Goal: Task Accomplishment & Management: Manage account settings

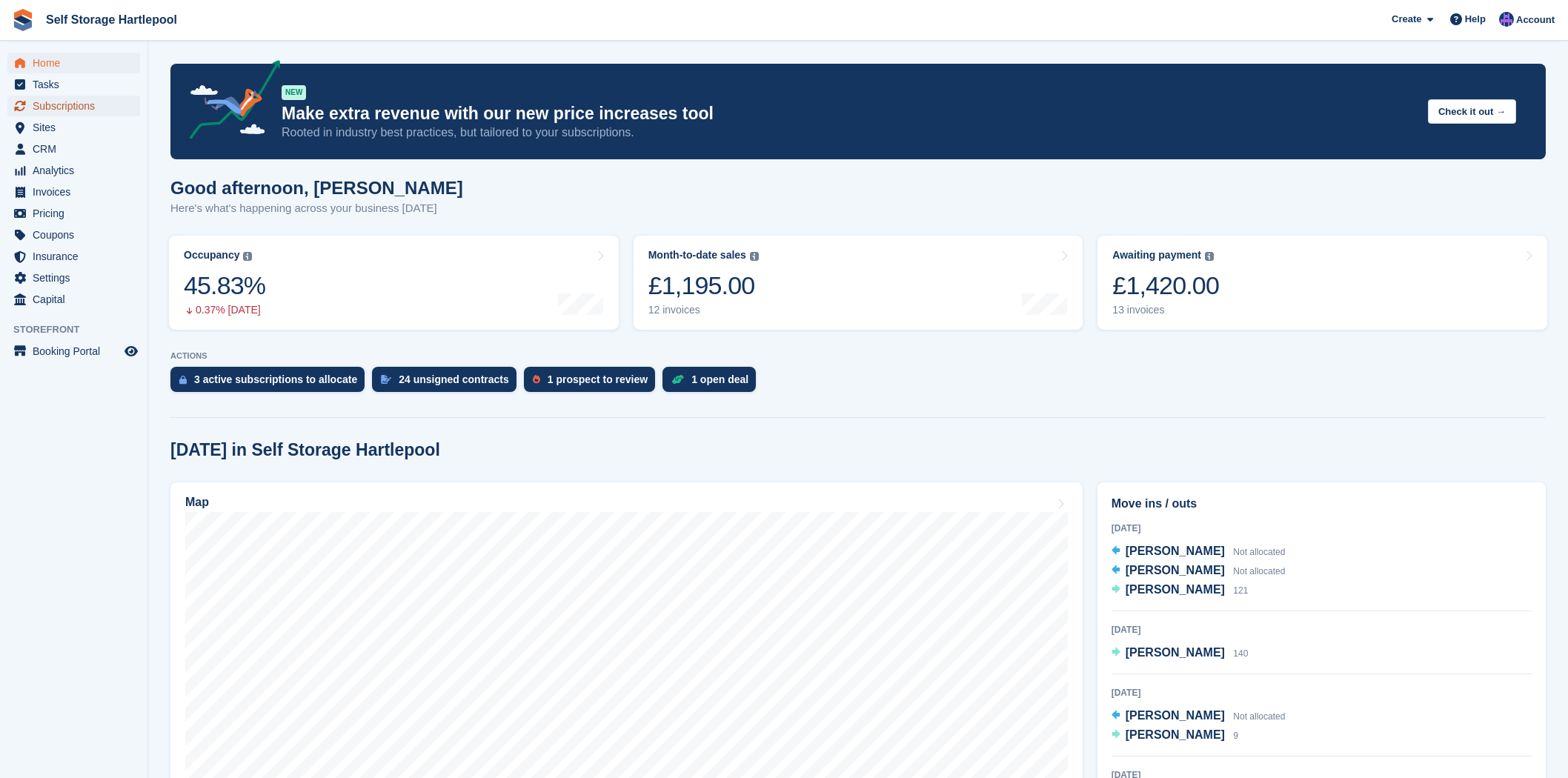
click at [94, 115] on span "Subscriptions" at bounding box center [77, 106] width 89 height 21
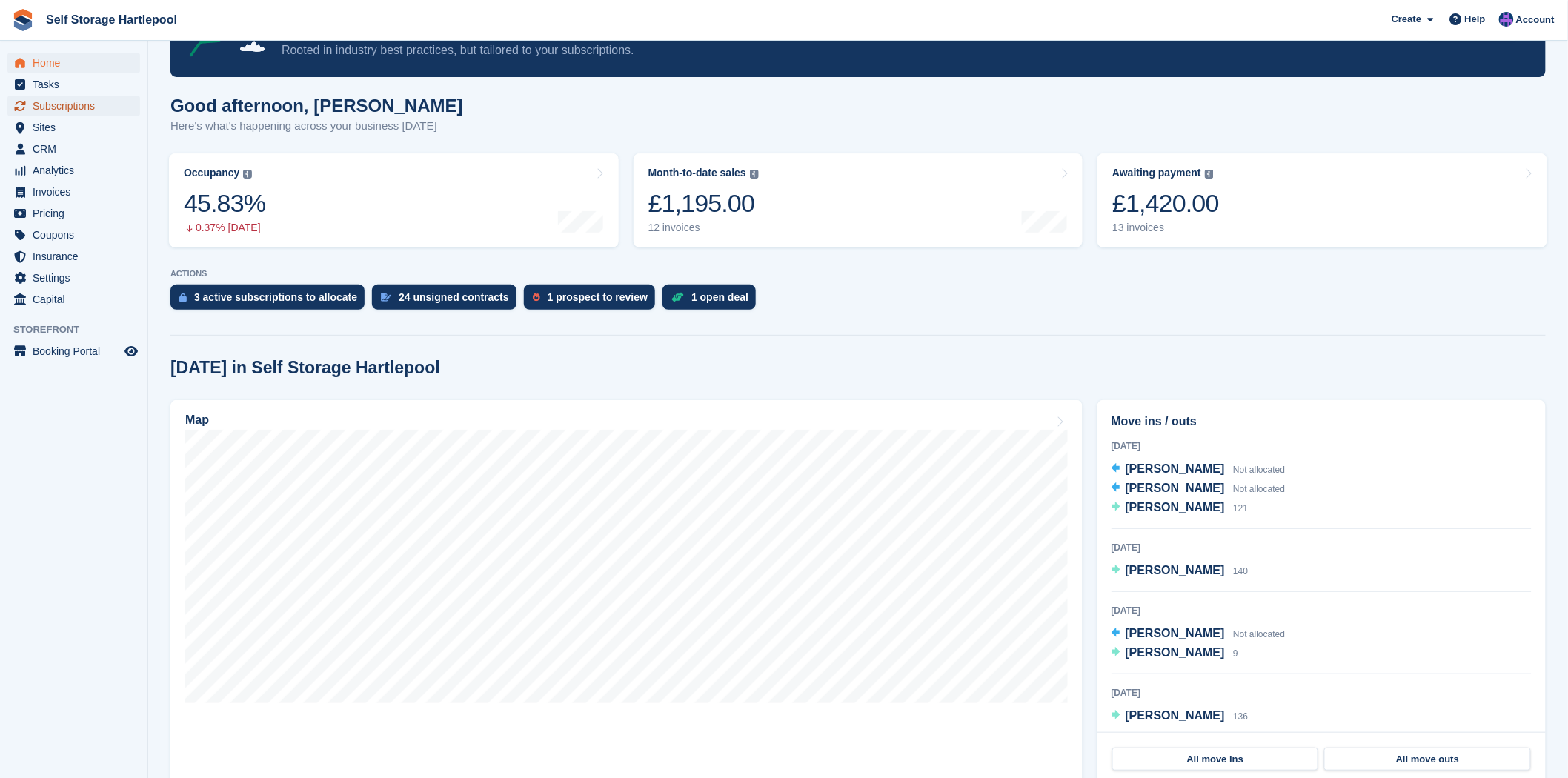
scroll to position [82, 0]
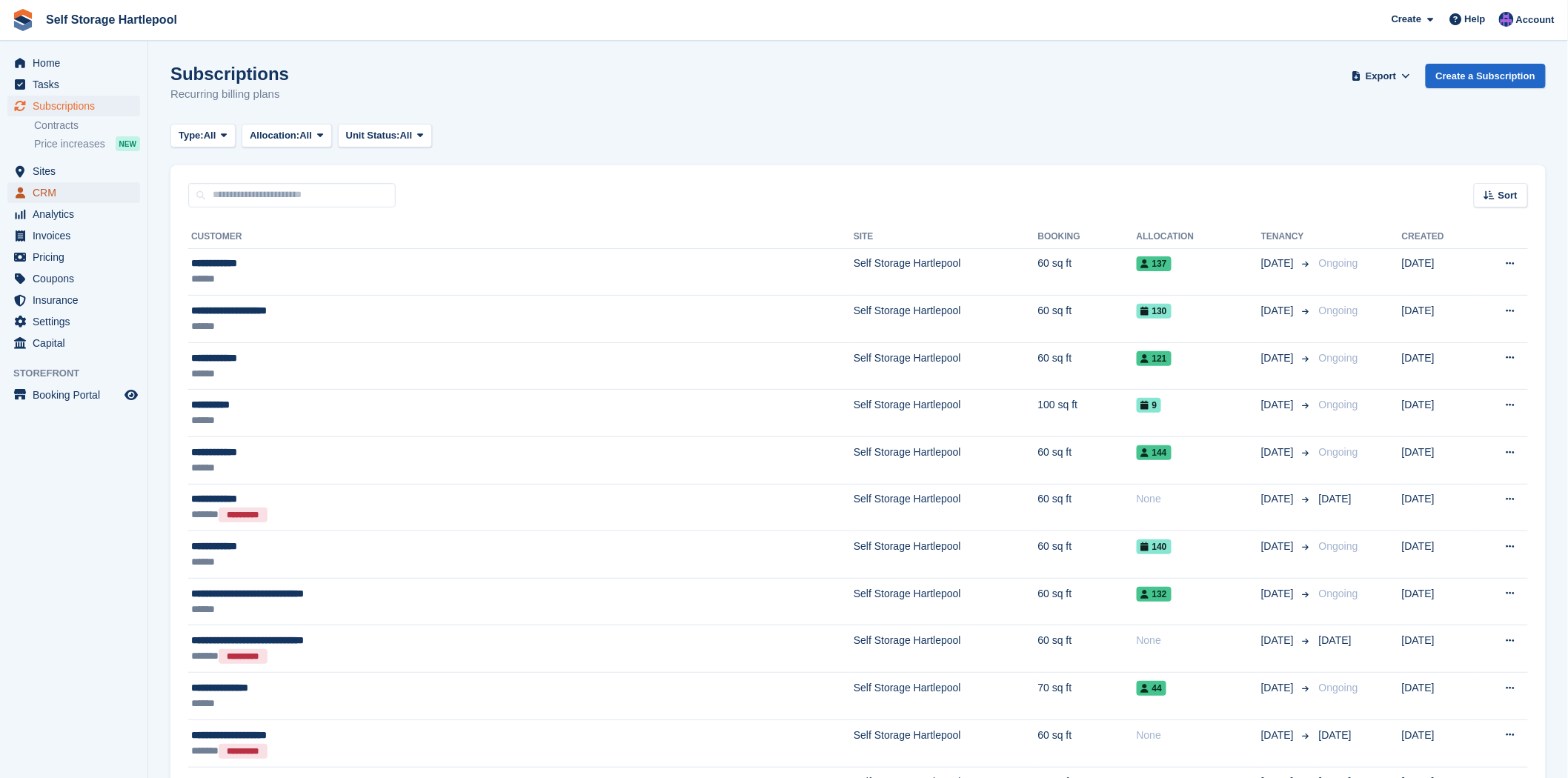
click at [83, 193] on span "CRM" at bounding box center [77, 193] width 89 height 21
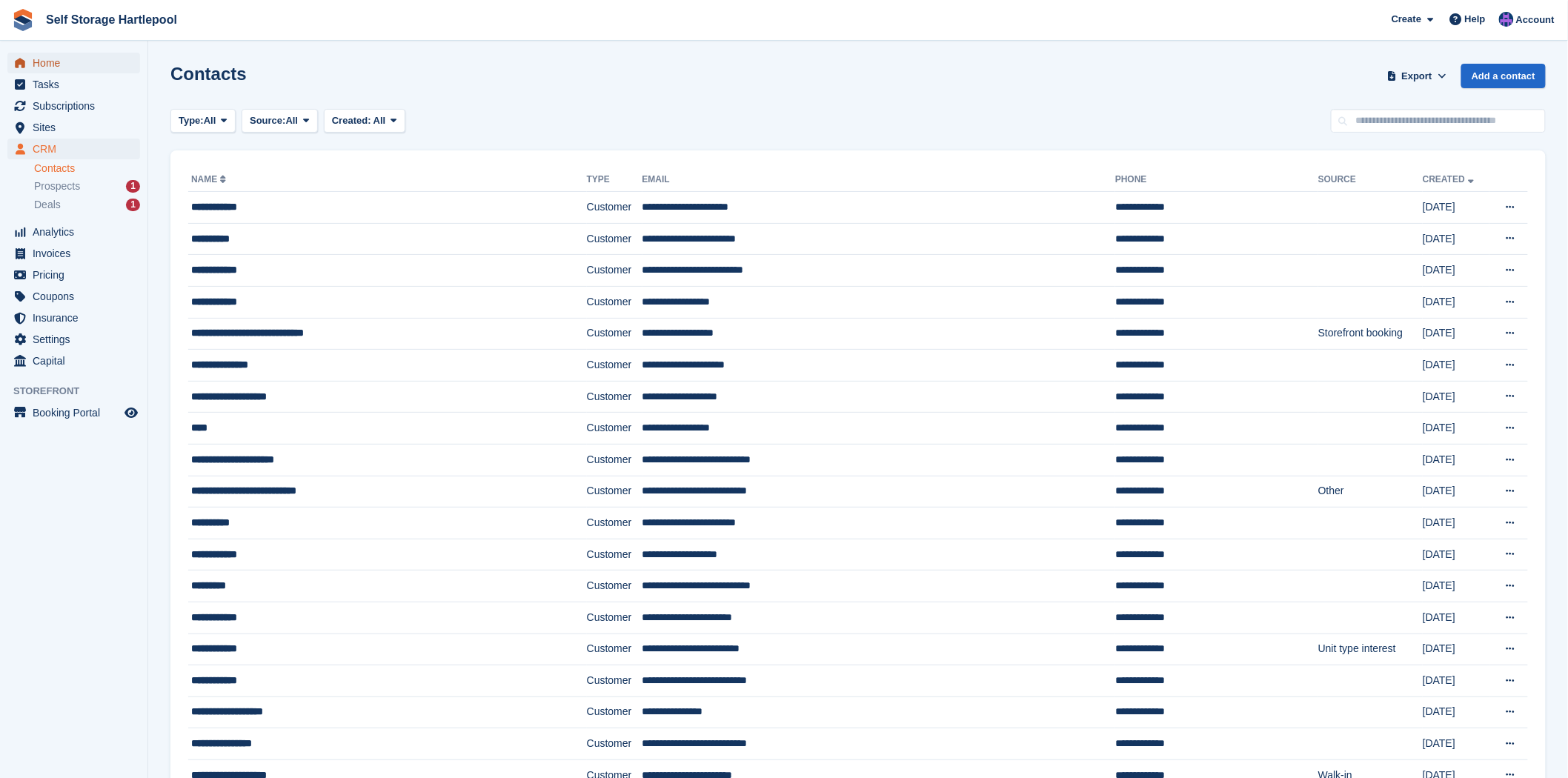
click at [85, 62] on span "Home" at bounding box center [77, 63] width 89 height 21
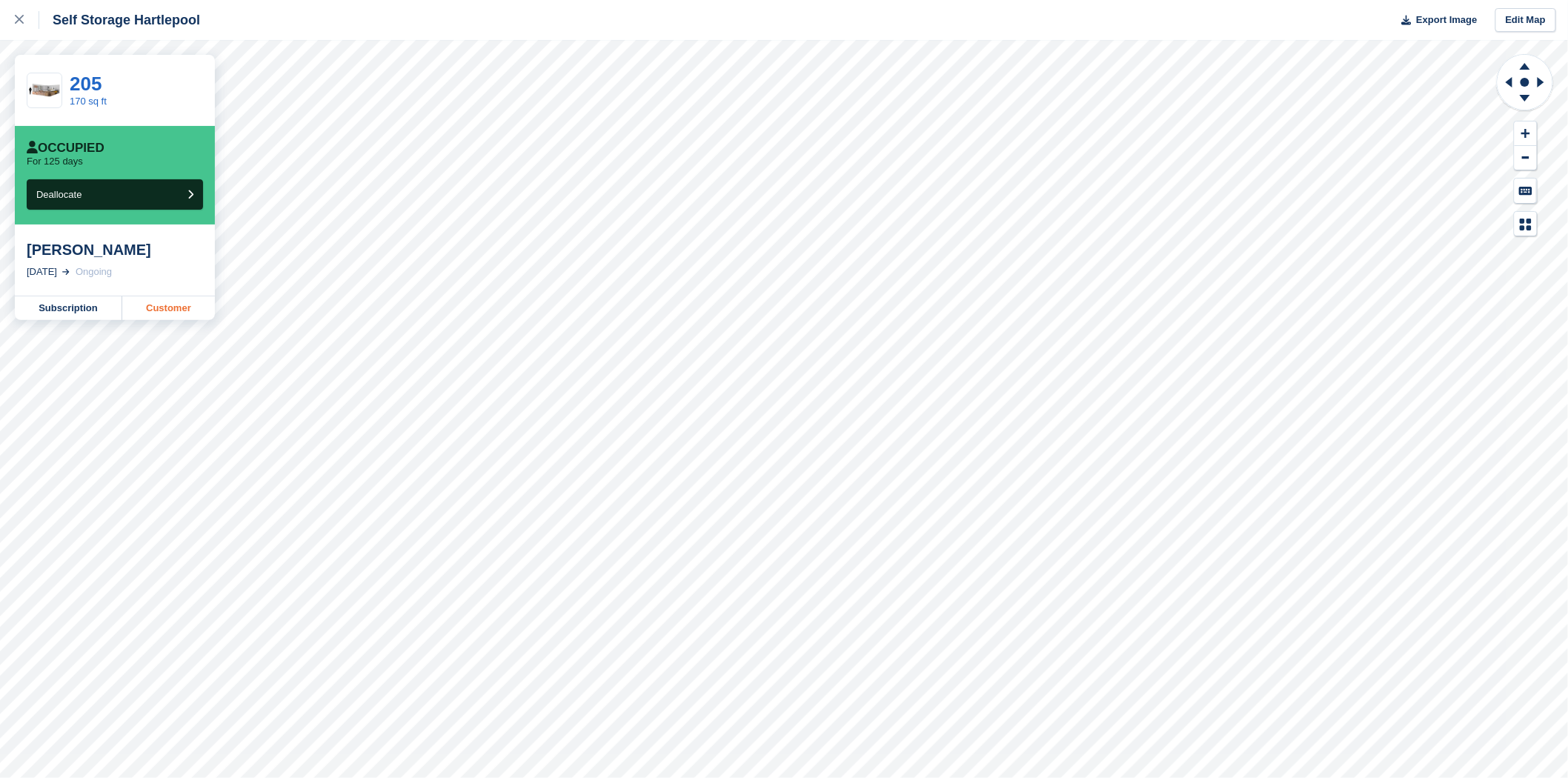
click at [148, 314] on link "Customer" at bounding box center [168, 307] width 93 height 23
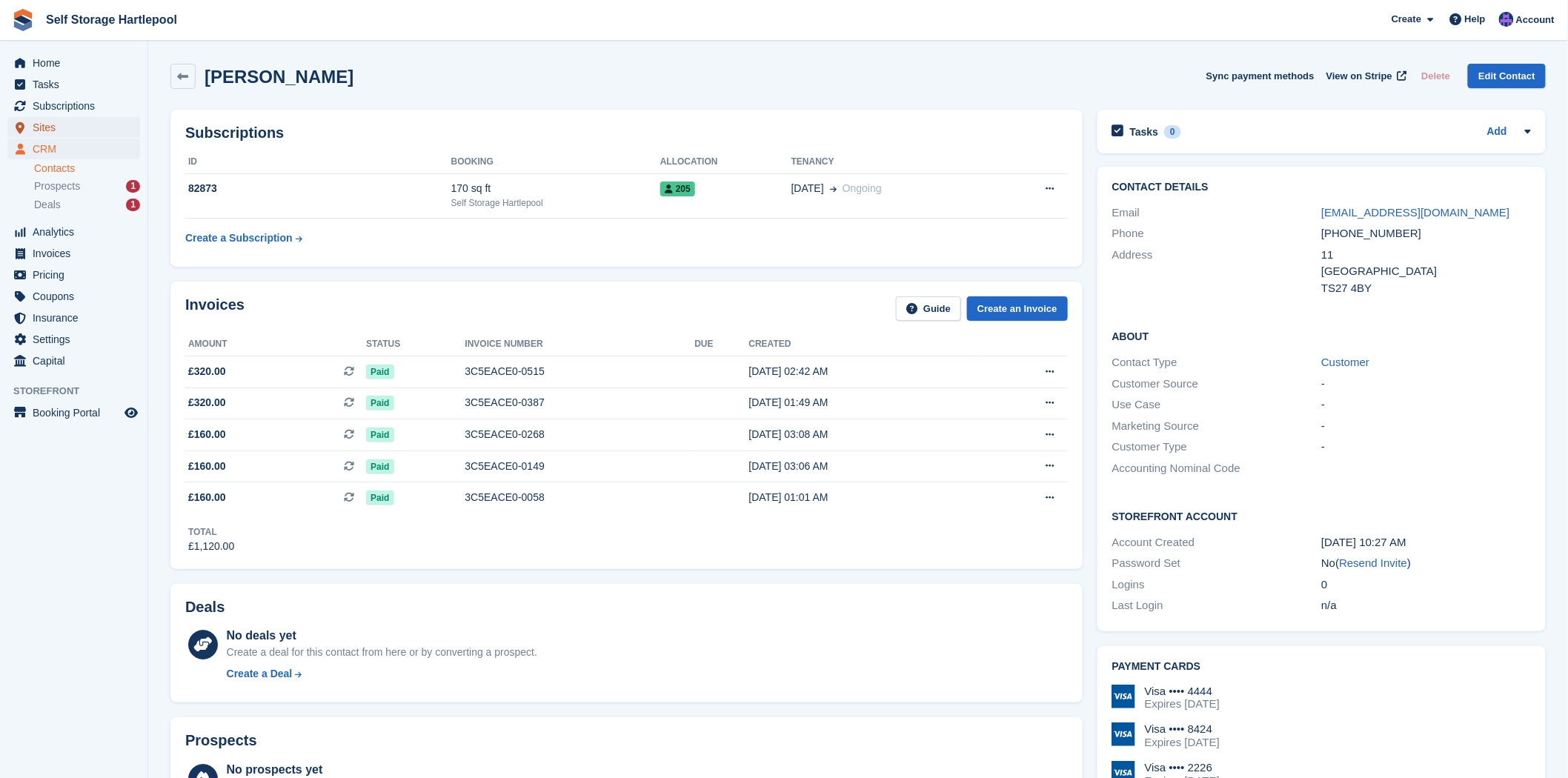
click at [51, 122] on span "Sites" at bounding box center [77, 128] width 89 height 21
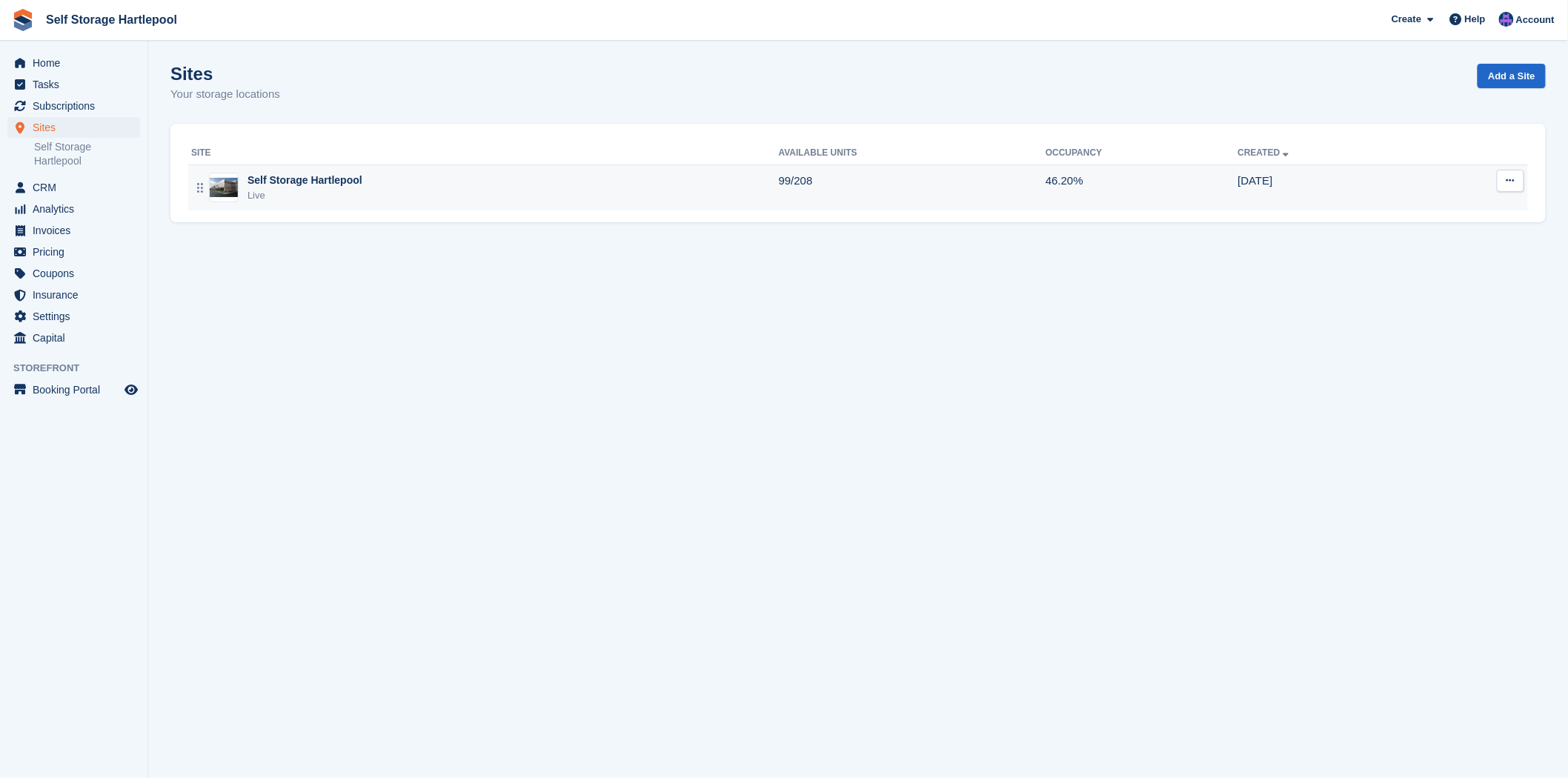
click at [278, 175] on div "Self Storage Hartlepool" at bounding box center [305, 180] width 115 height 15
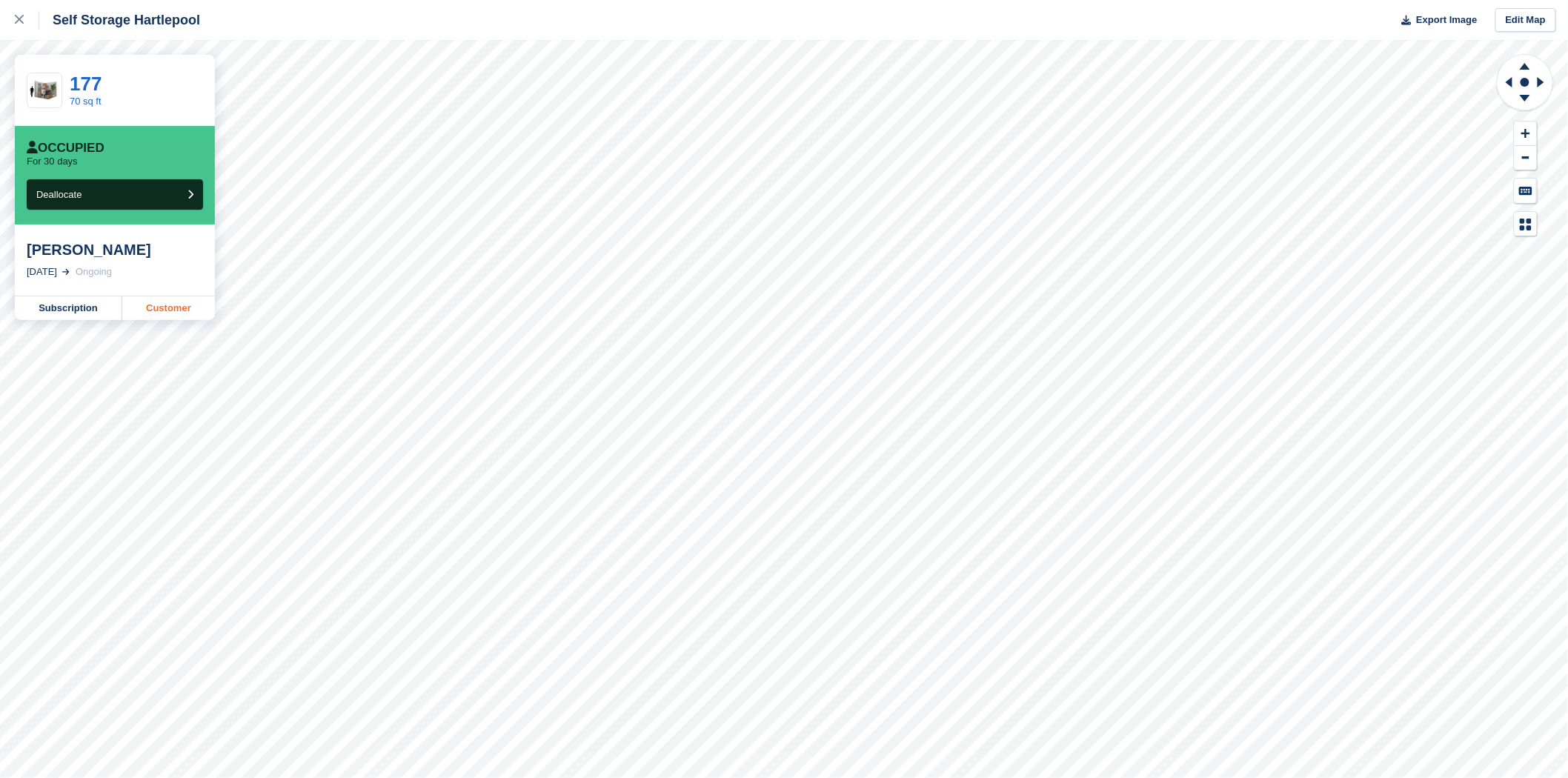
click at [152, 307] on link "Customer" at bounding box center [168, 307] width 93 height 23
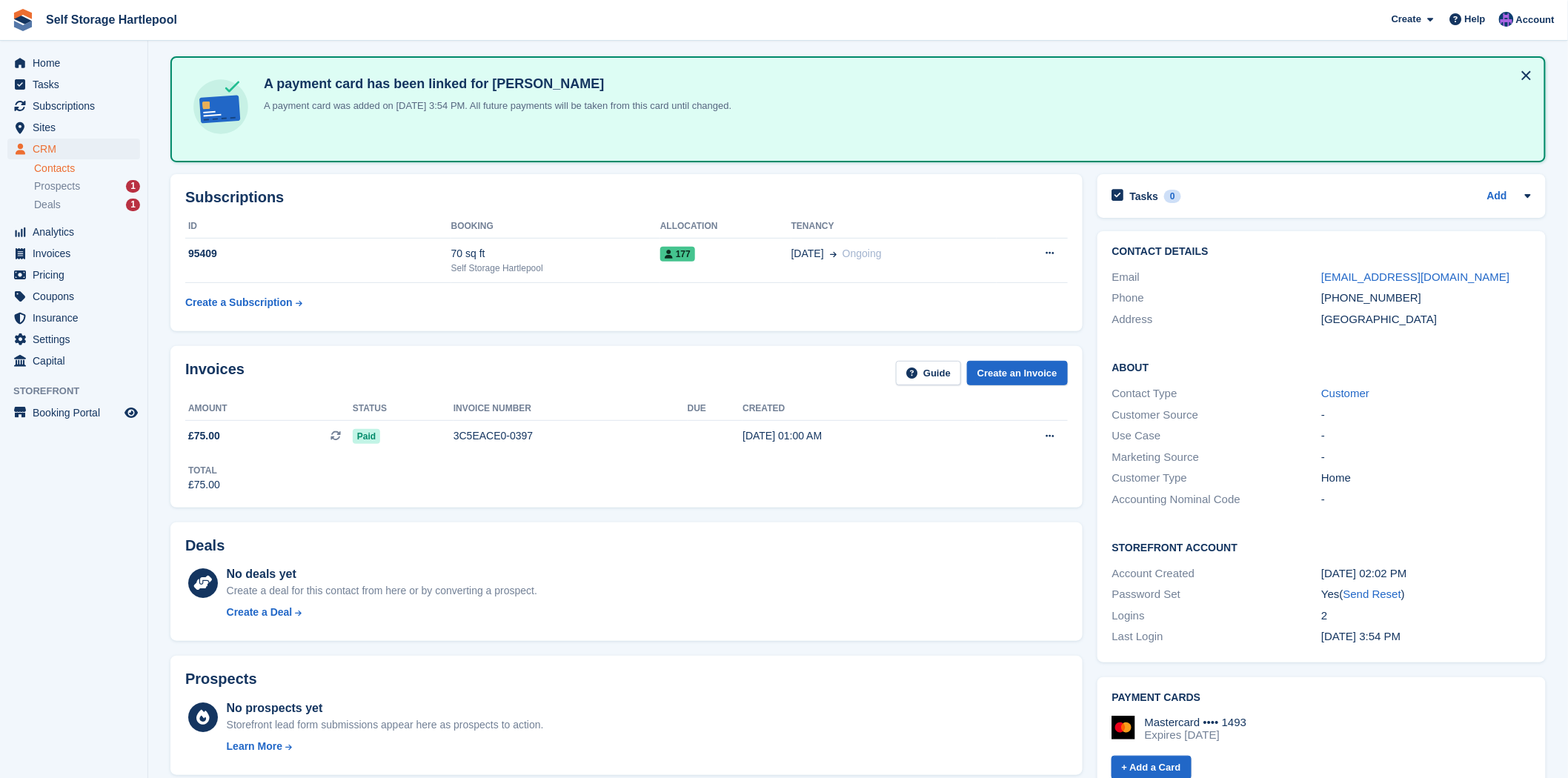
scroll to position [82, 0]
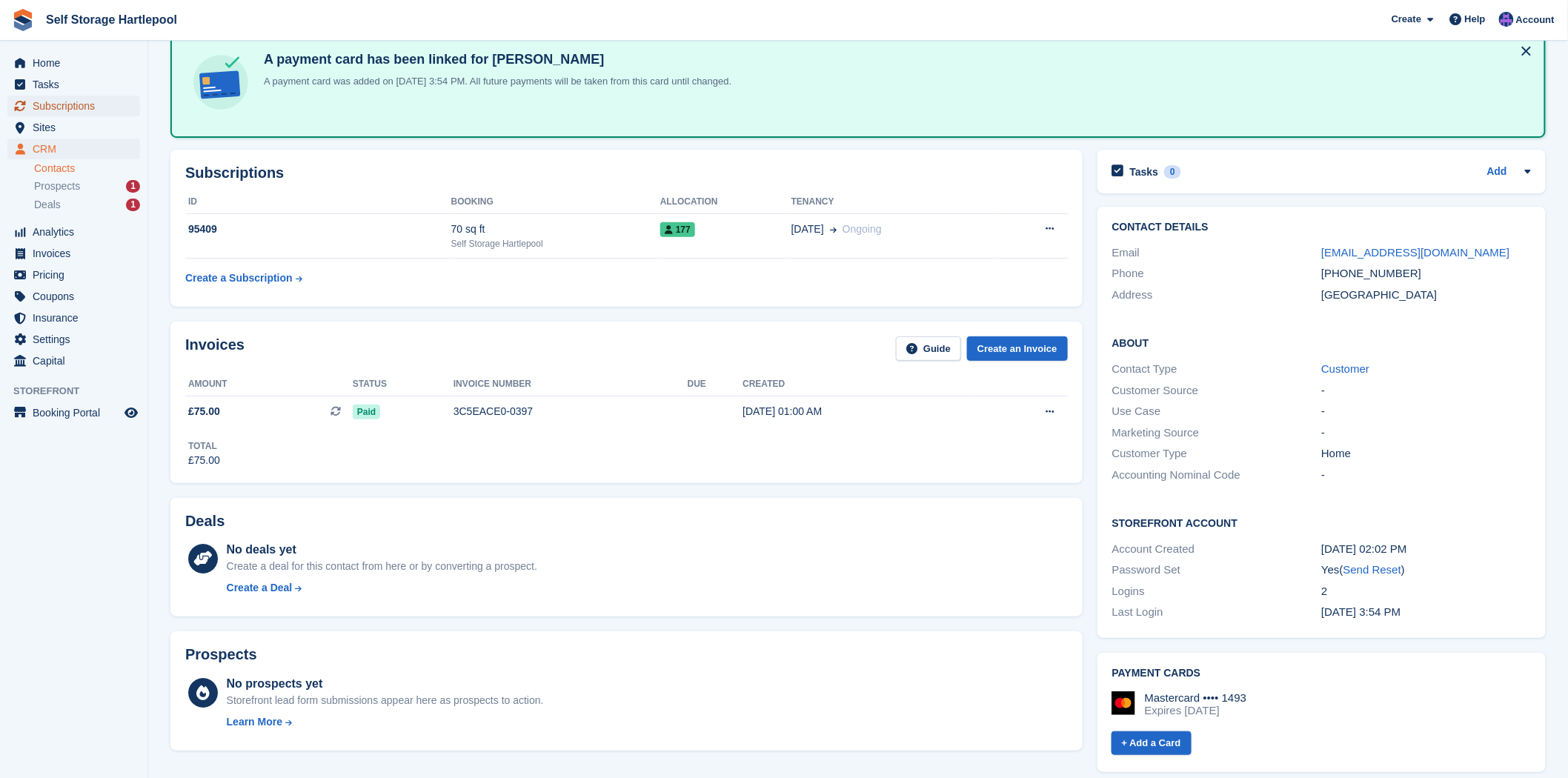
click at [94, 113] on span "Subscriptions" at bounding box center [77, 106] width 89 height 21
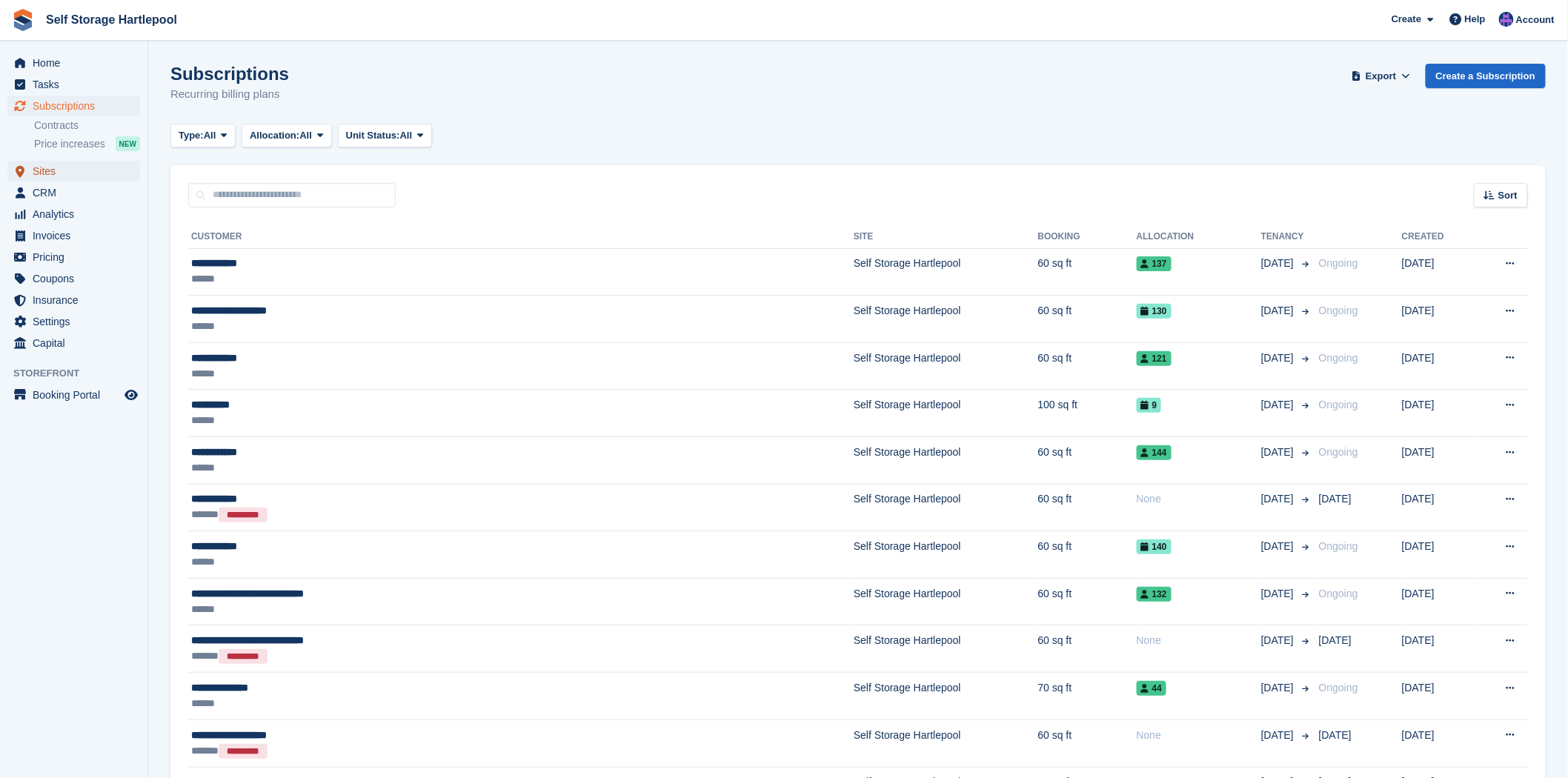
click at [43, 179] on span "Sites" at bounding box center [77, 171] width 89 height 21
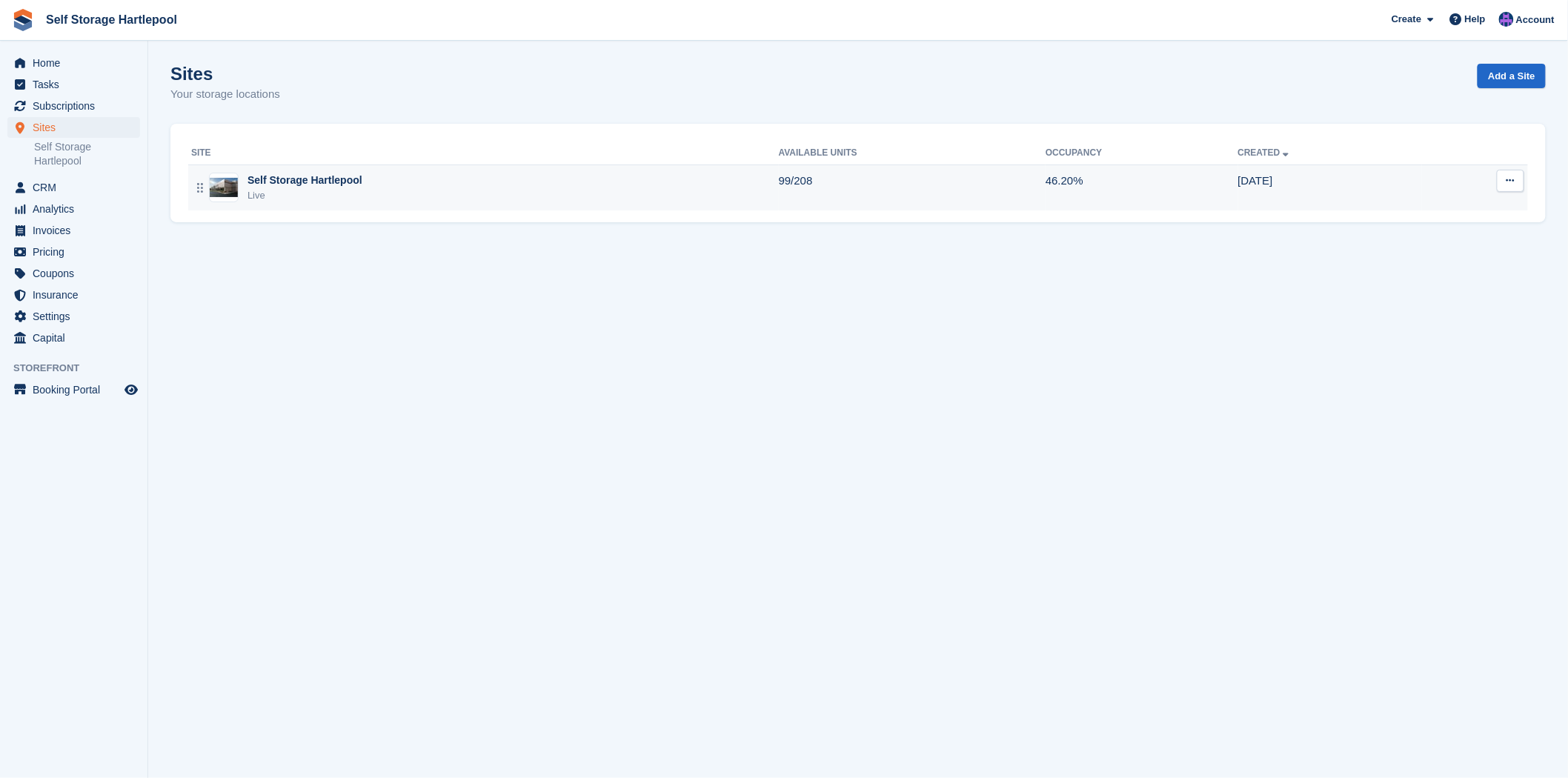
click at [351, 206] on td "Self Storage Hartlepool Live" at bounding box center [484, 187] width 591 height 46
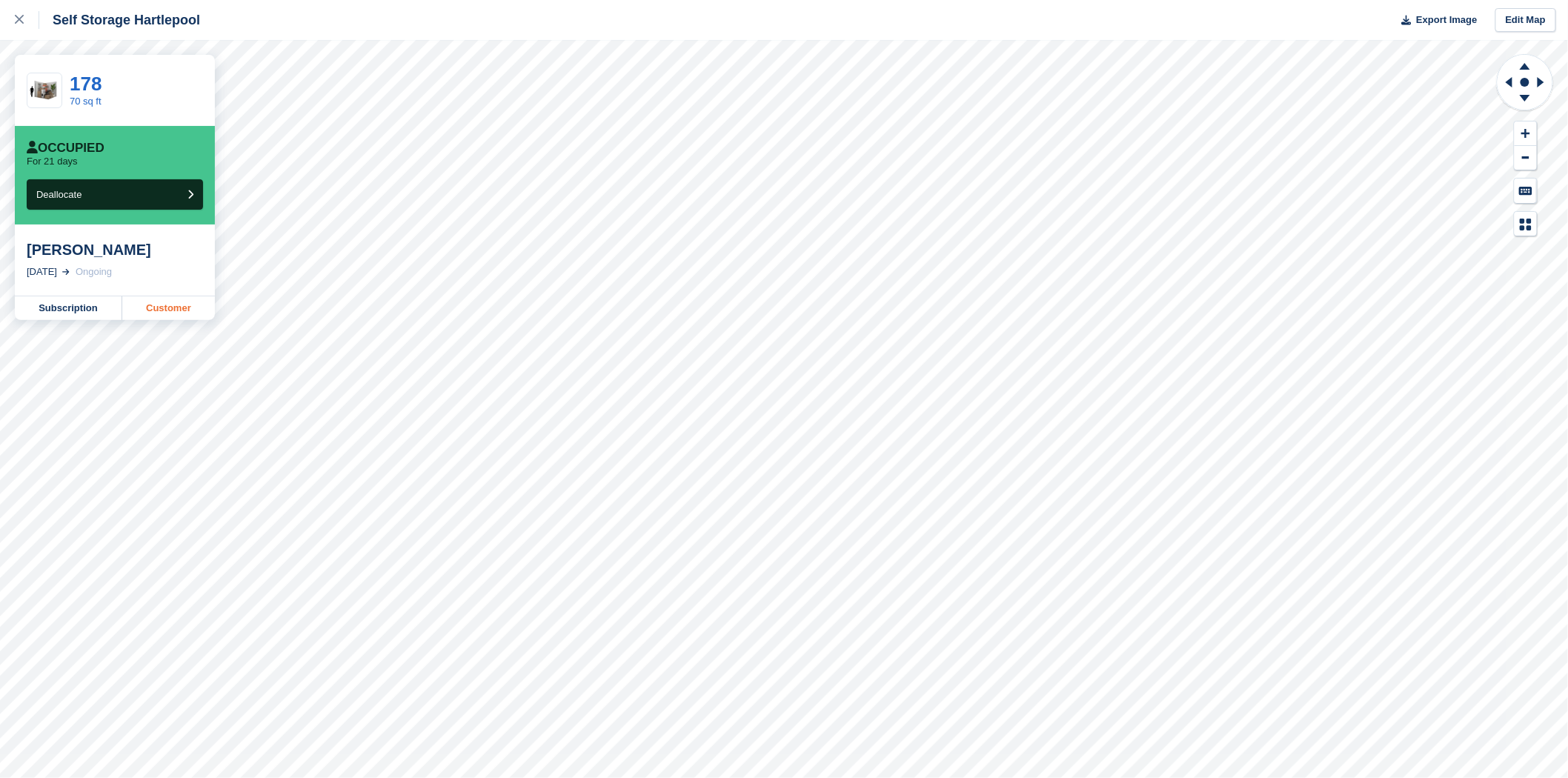
click at [172, 314] on link "Customer" at bounding box center [168, 307] width 93 height 23
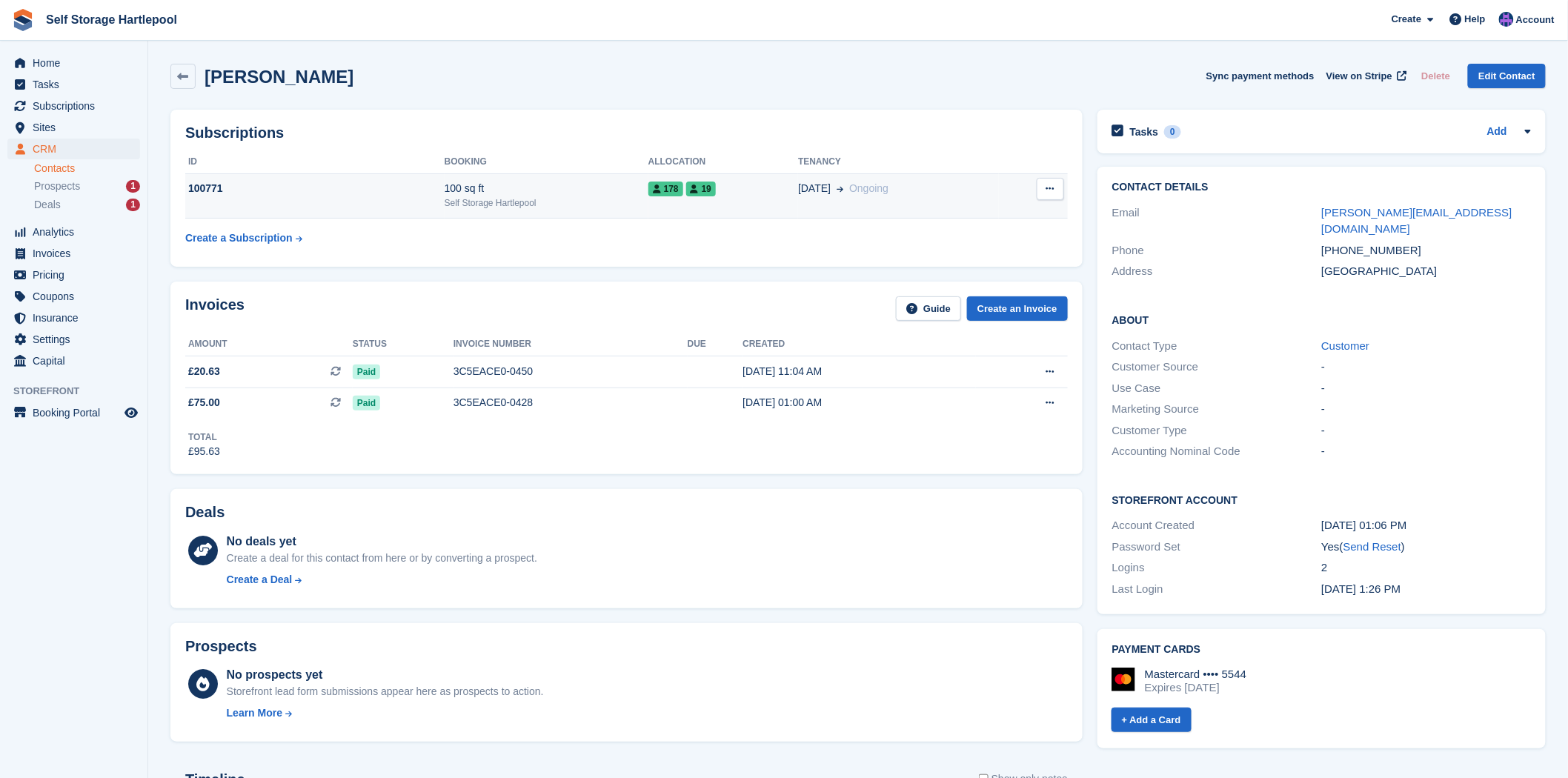
click at [653, 188] on icon at bounding box center [657, 188] width 8 height 9
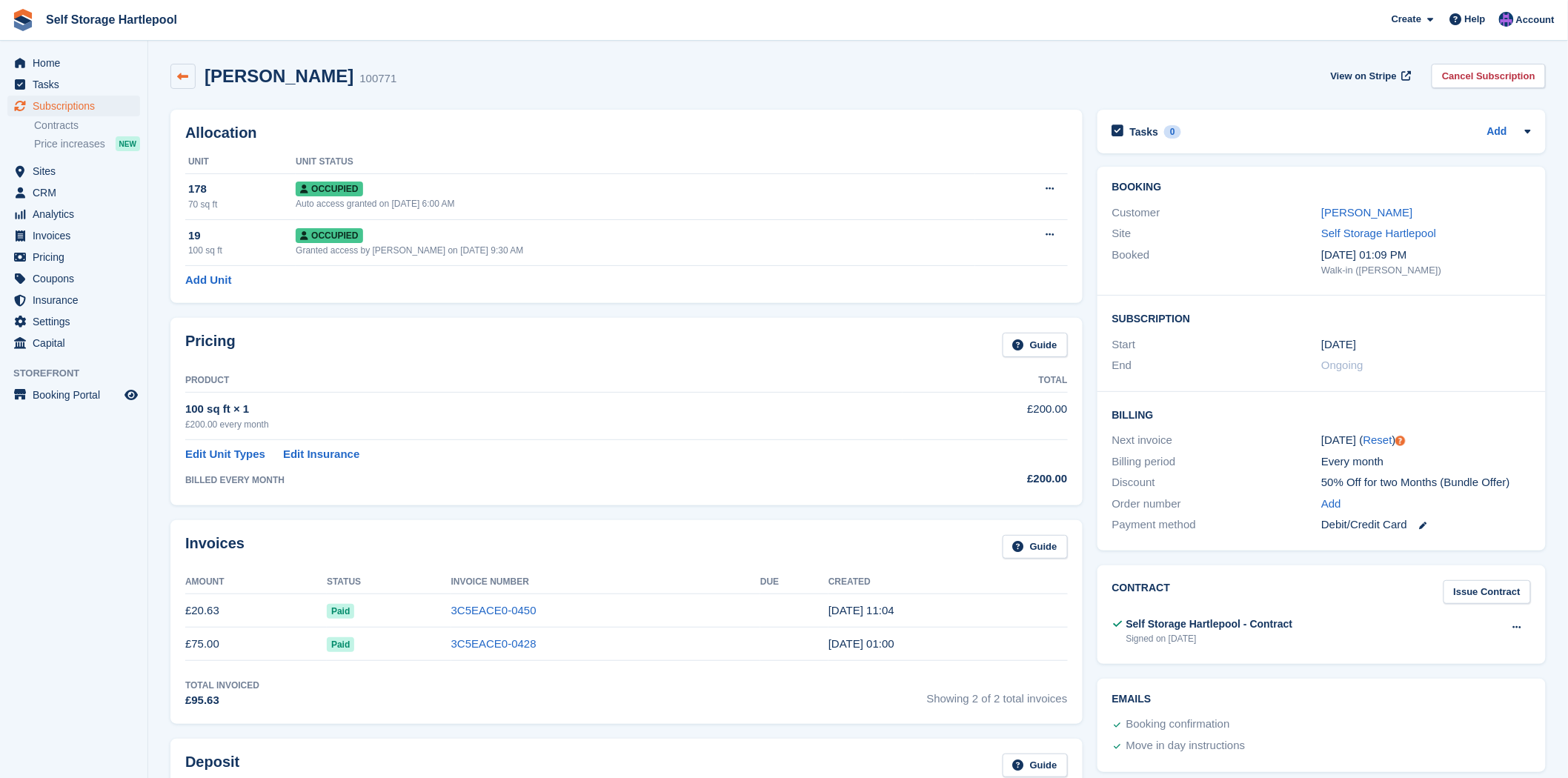
click at [191, 71] on link at bounding box center [183, 76] width 25 height 25
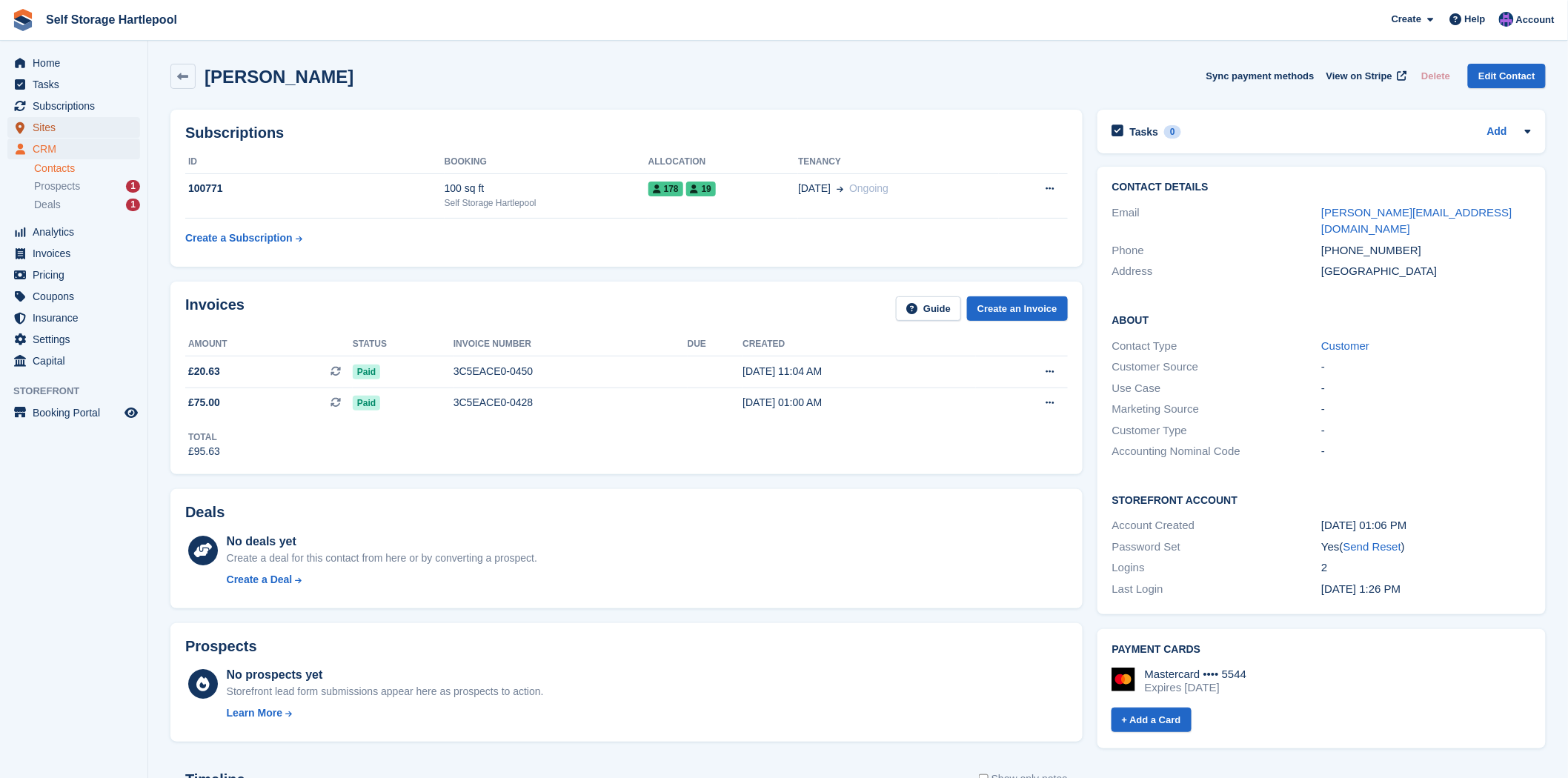
click at [56, 137] on span "Sites" at bounding box center [77, 128] width 89 height 21
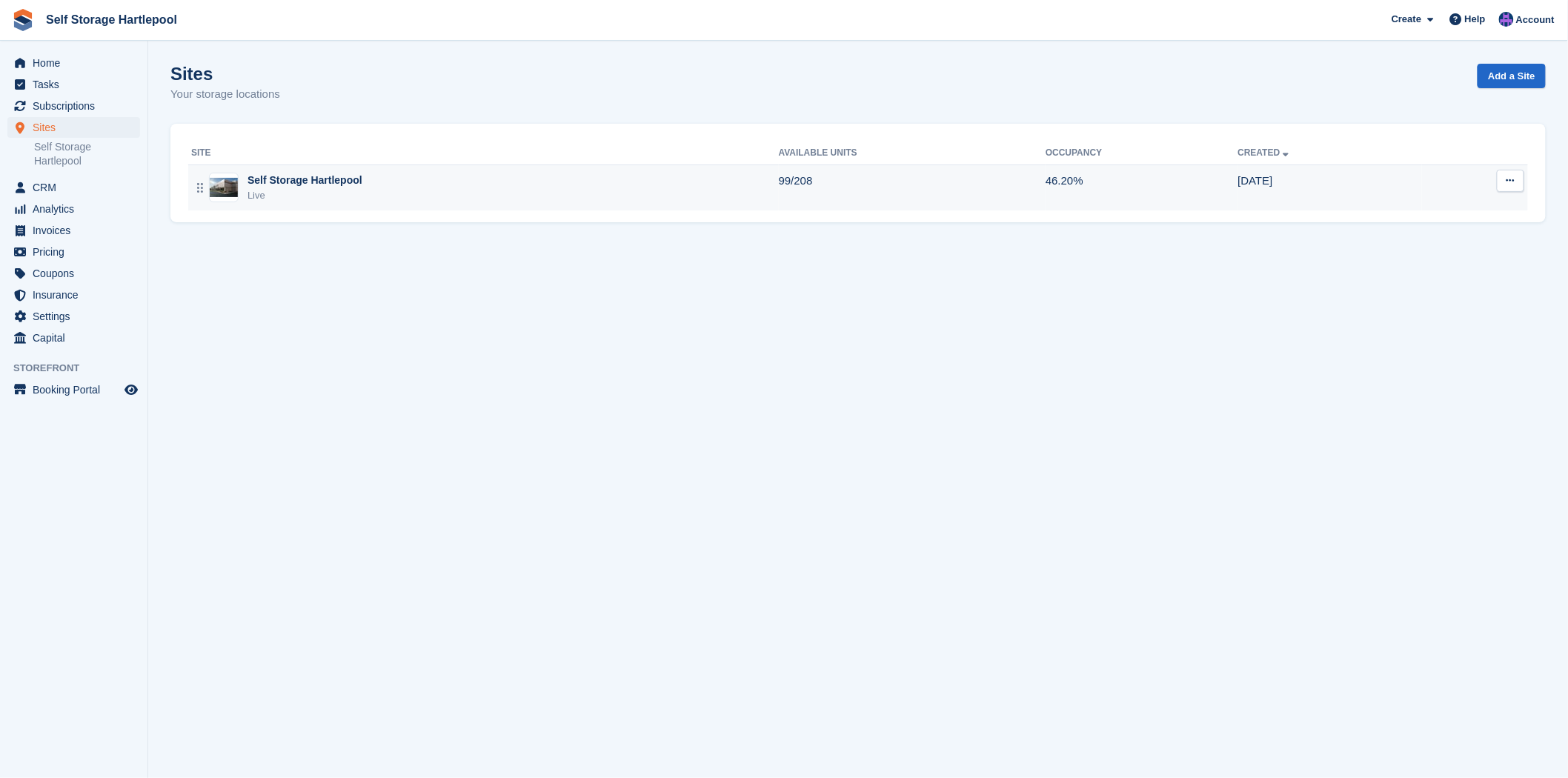
click at [322, 196] on div "Live" at bounding box center [305, 196] width 115 height 14
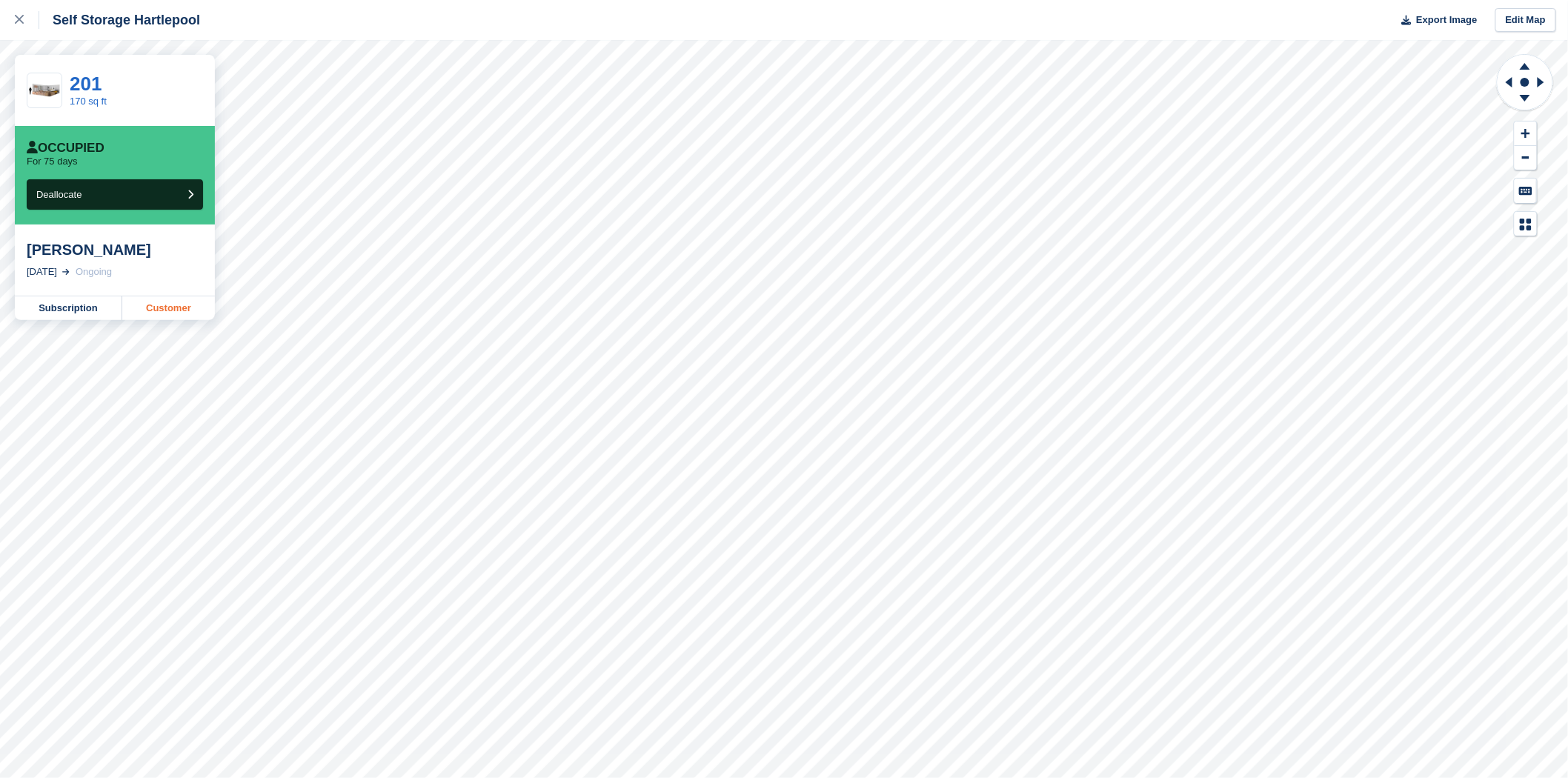
click at [188, 310] on link "Customer" at bounding box center [168, 307] width 93 height 23
click at [154, 305] on link "Customer" at bounding box center [168, 307] width 93 height 23
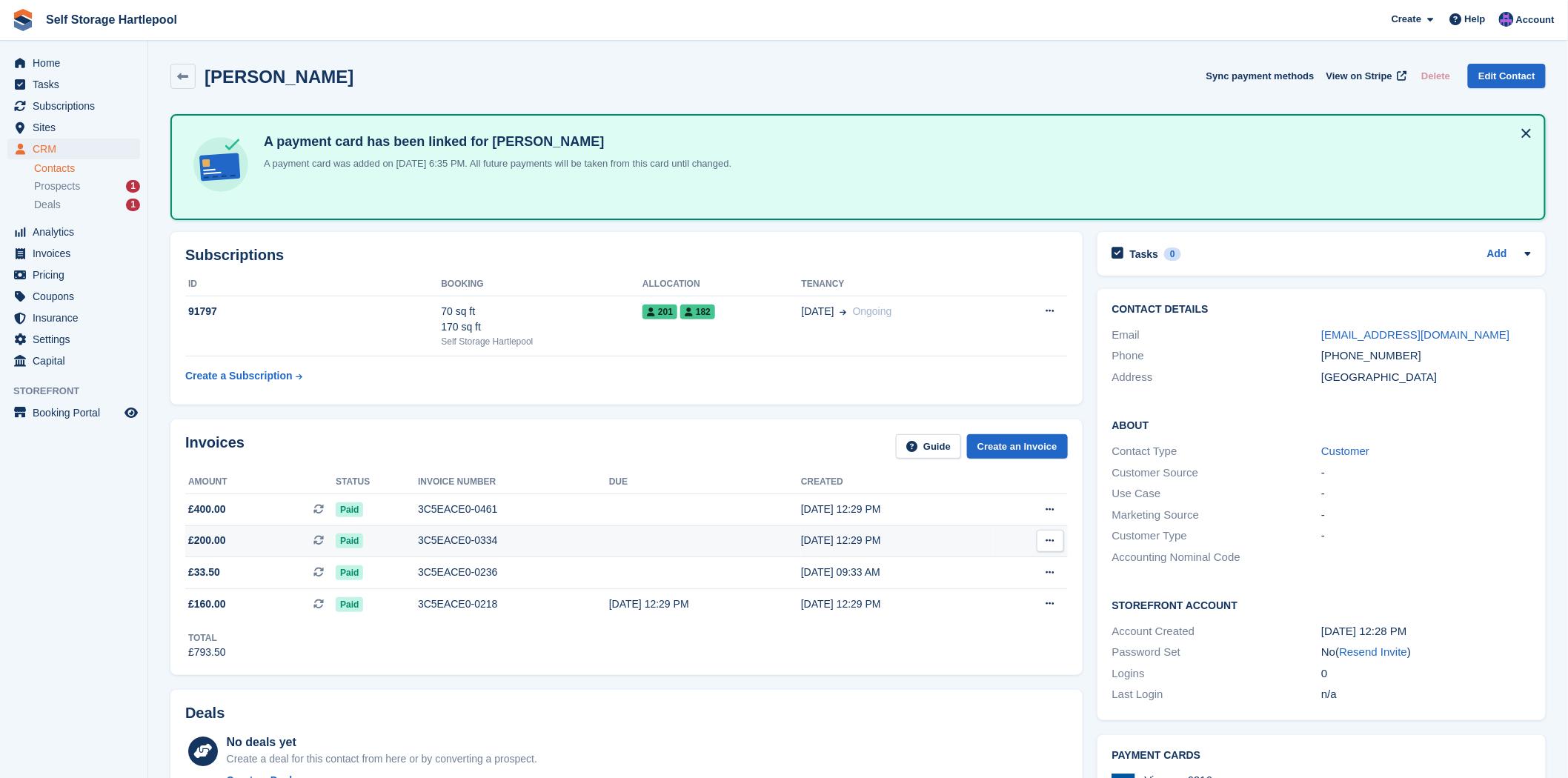
click at [306, 543] on span "£200.00 This is a recurring subscription invoice." at bounding box center [260, 540] width 150 height 15
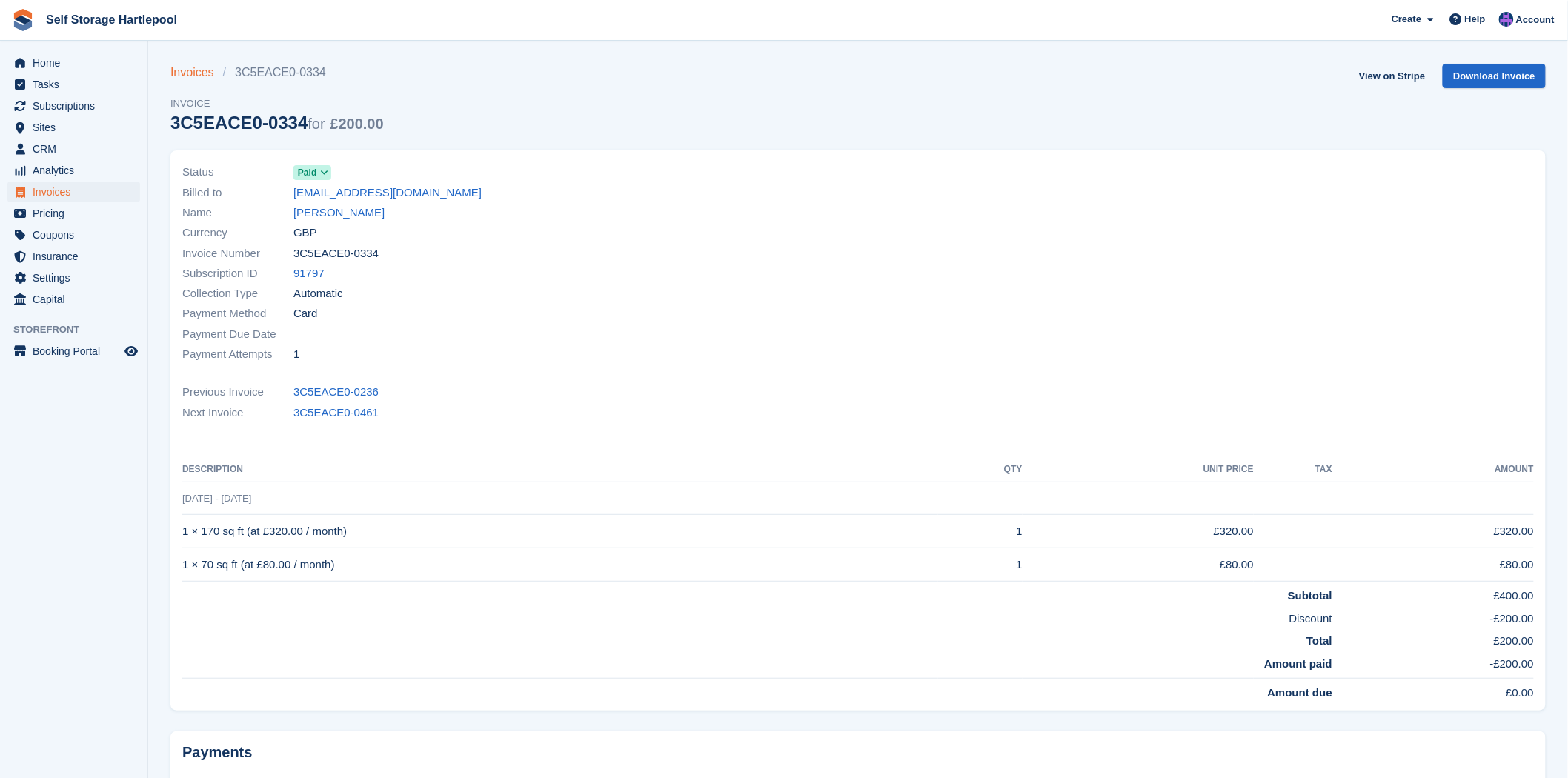
click at [188, 71] on link "Invoices" at bounding box center [196, 72] width 52 height 18
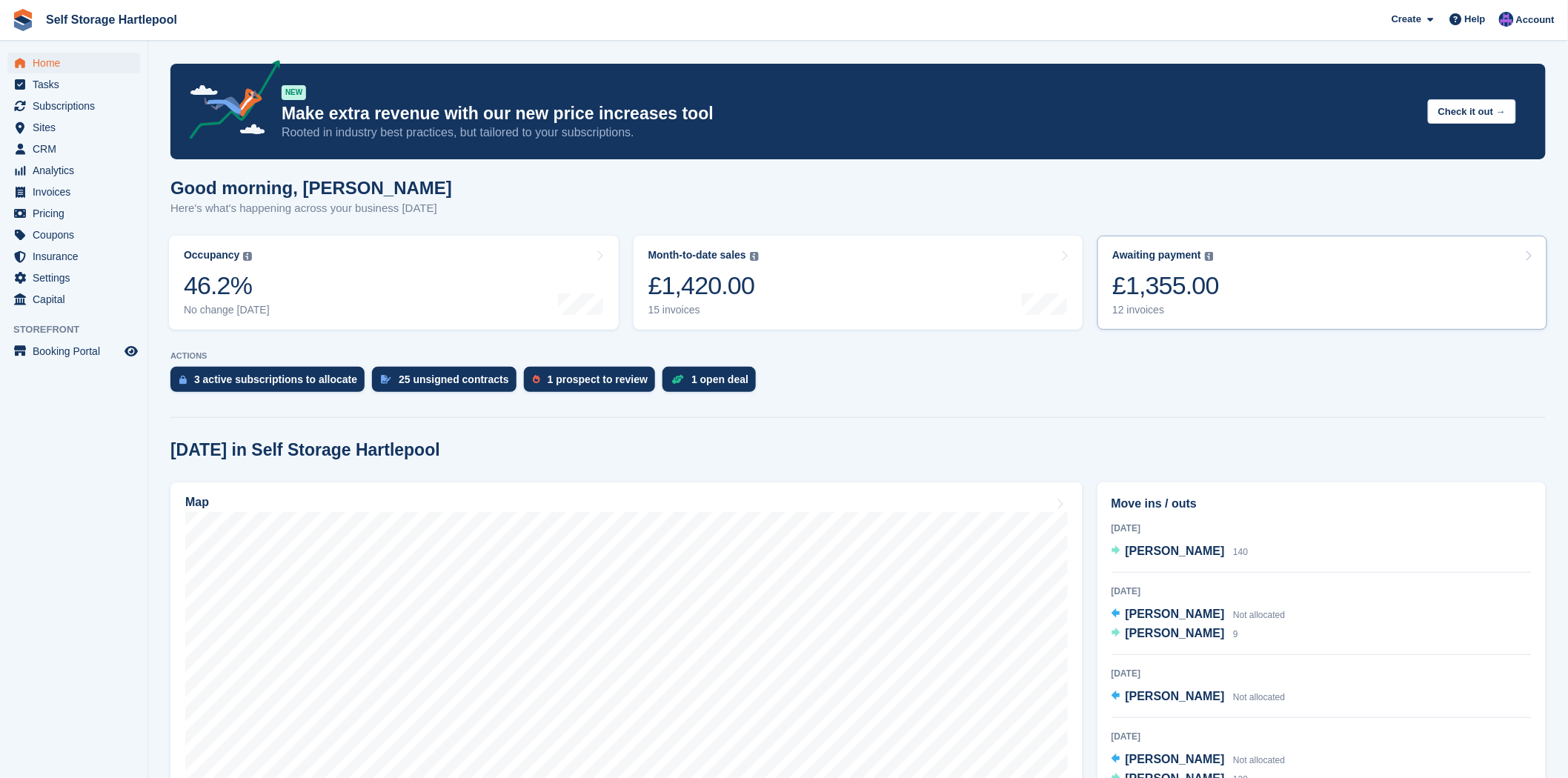
click at [1136, 278] on div "£1,355.00" at bounding box center [1166, 286] width 107 height 31
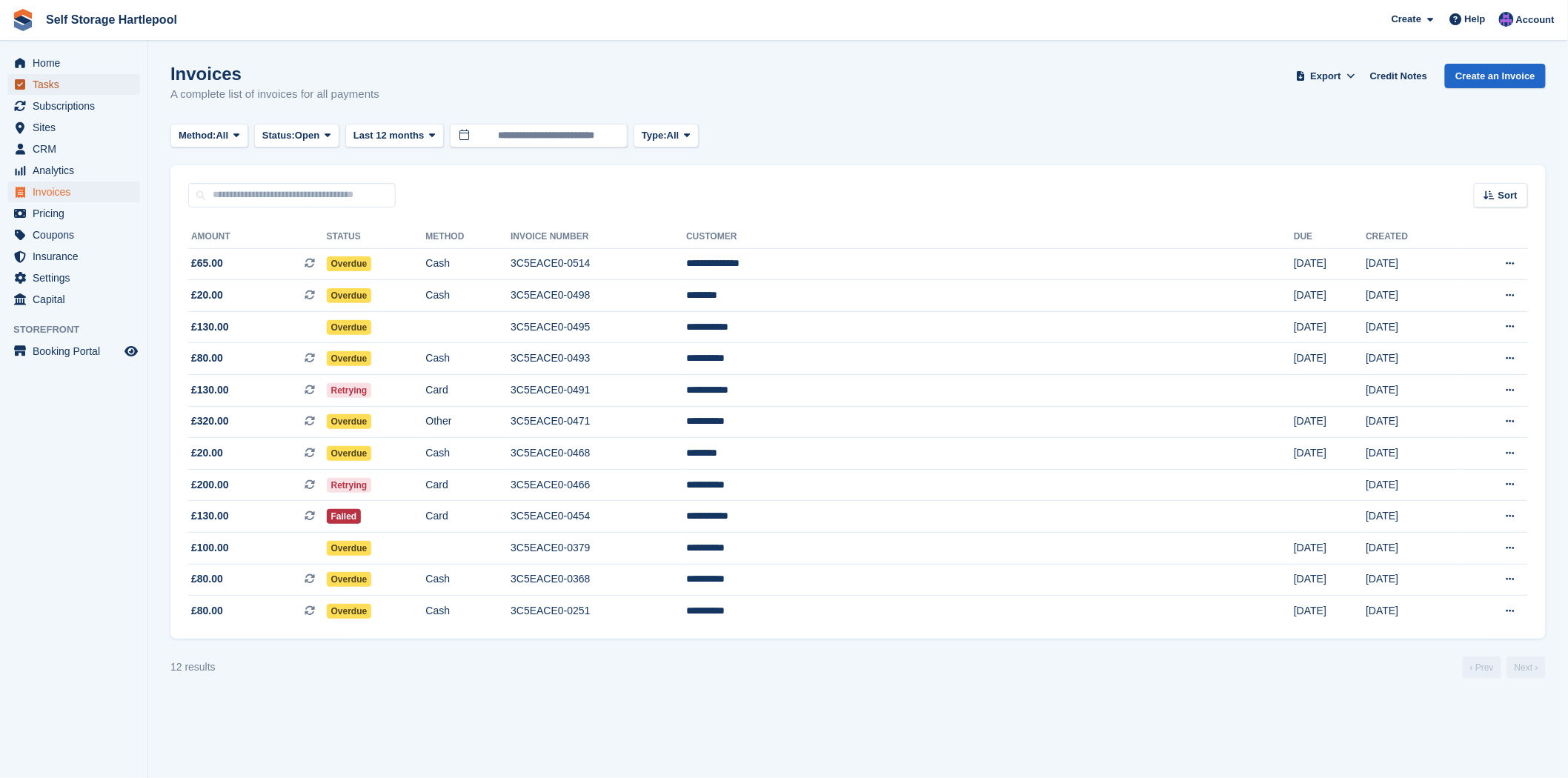
click at [51, 78] on span "Tasks" at bounding box center [77, 84] width 89 height 21
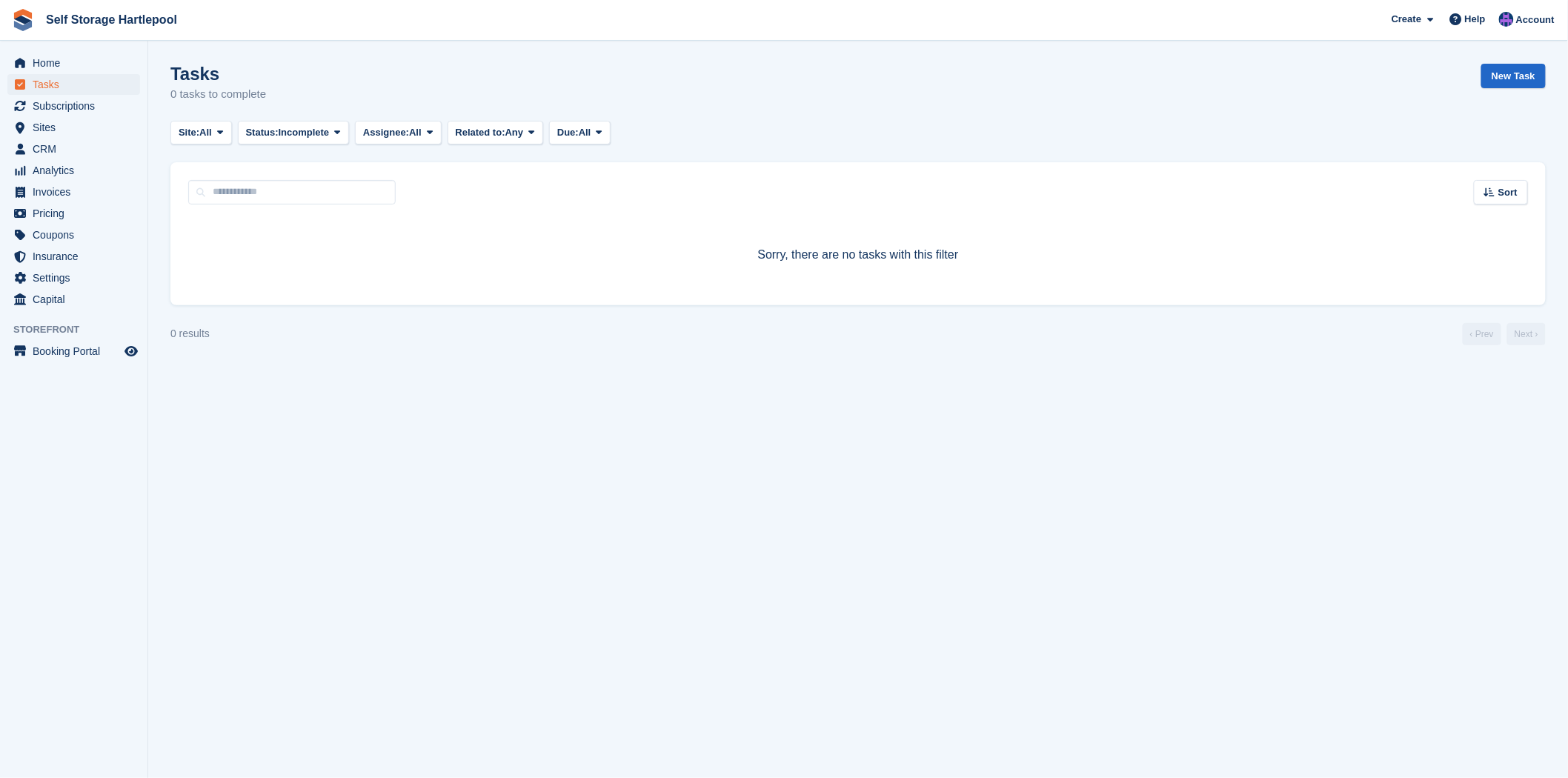
click at [53, 64] on span "Home" at bounding box center [77, 63] width 89 height 21
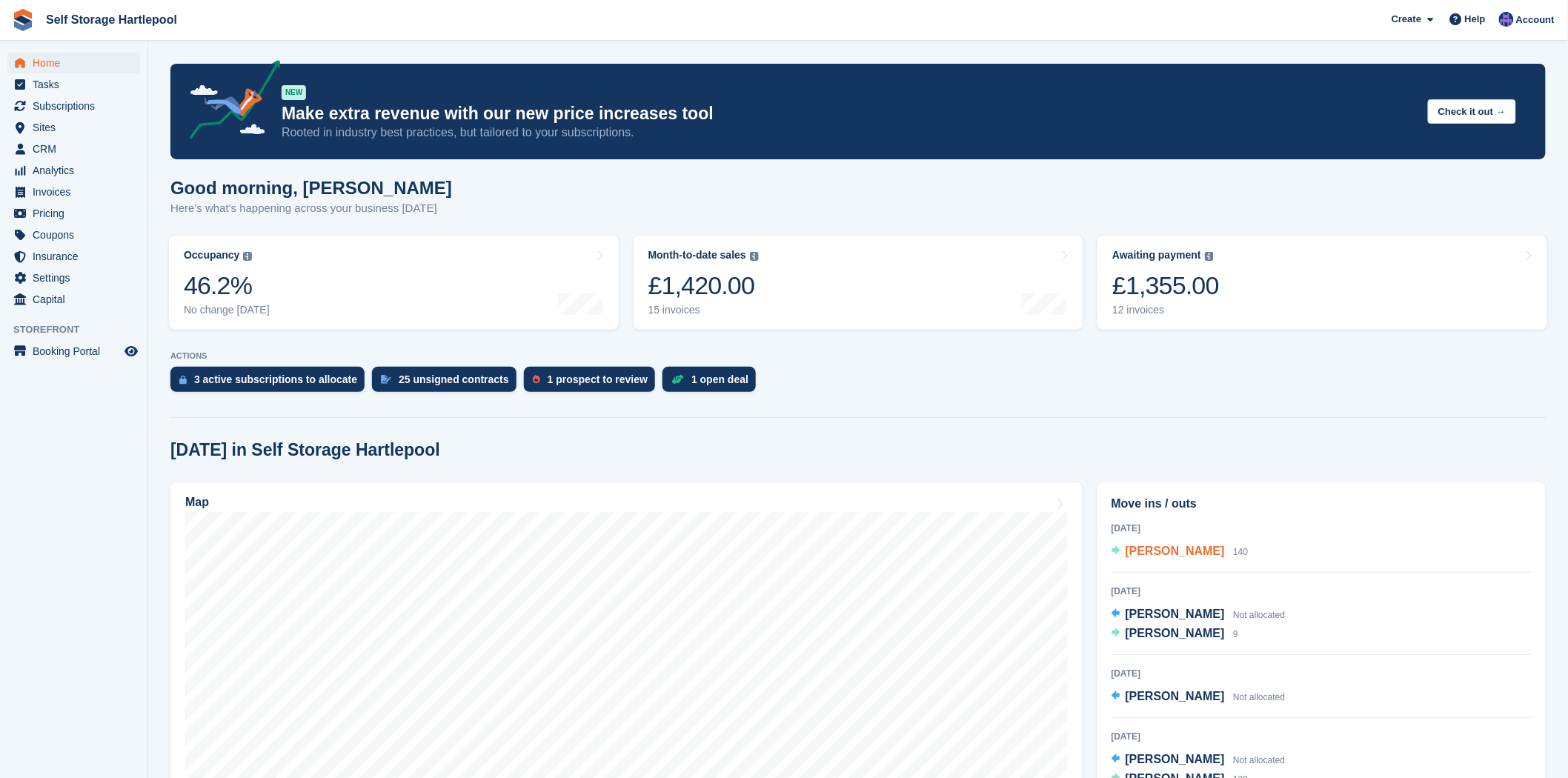
click at [1134, 551] on span "Sarah Daniel" at bounding box center [1175, 551] width 99 height 13
